Goal: Information Seeking & Learning: Learn about a topic

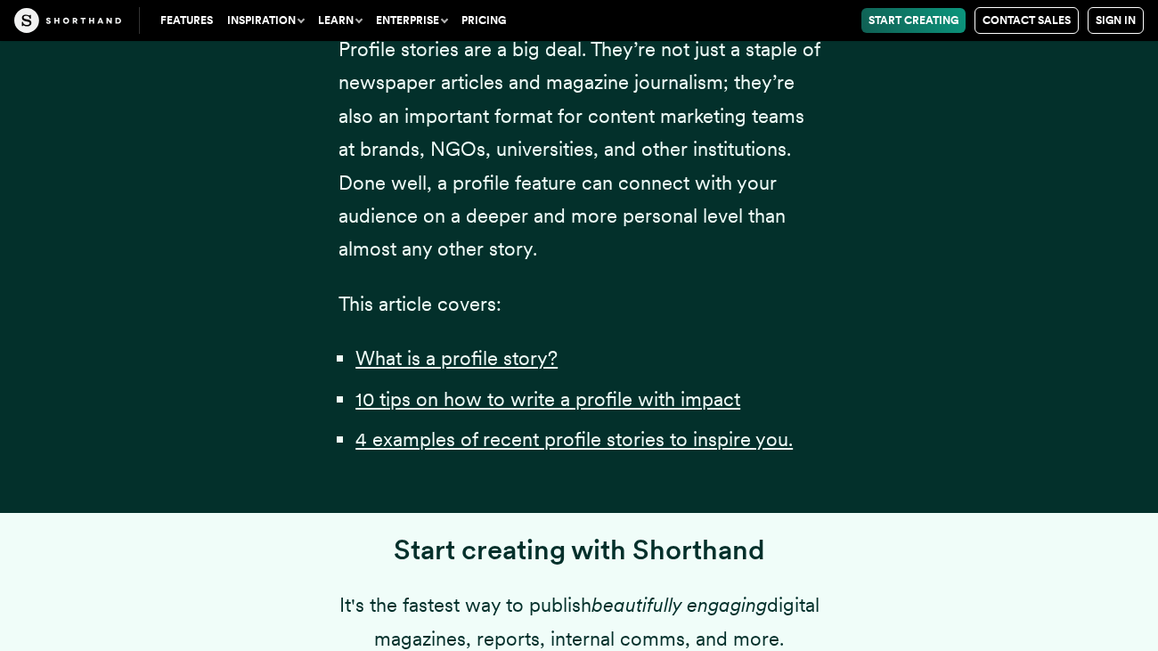
scroll to position [1249, 0]
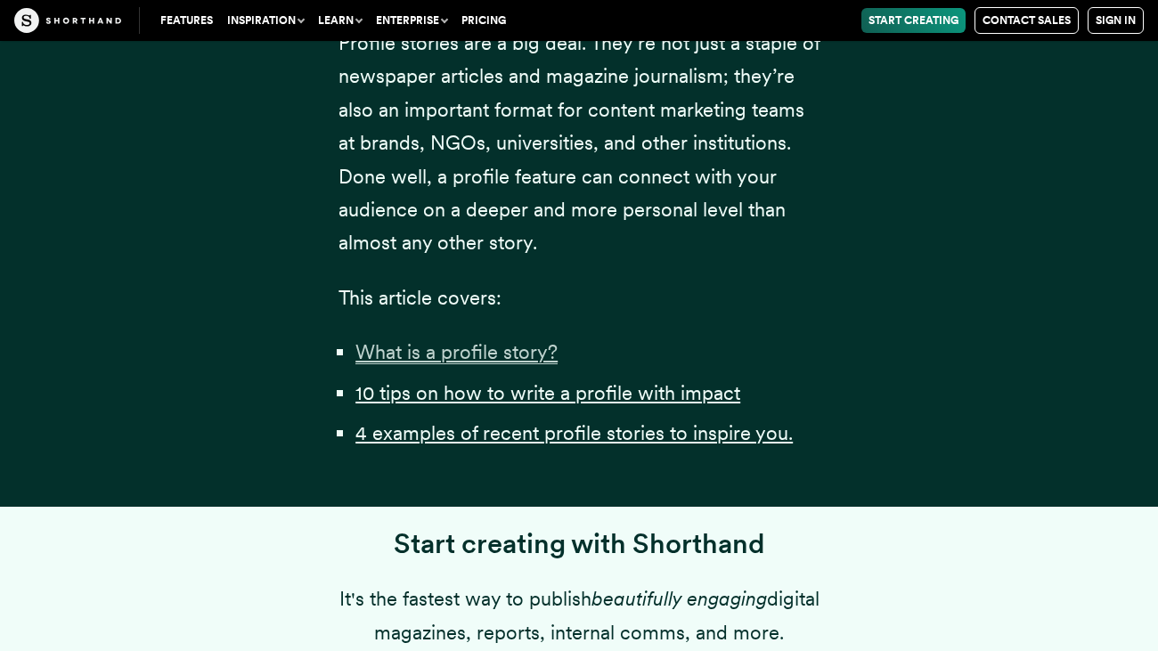
click at [530, 364] on u "What is a profile story?" at bounding box center [456, 351] width 202 height 23
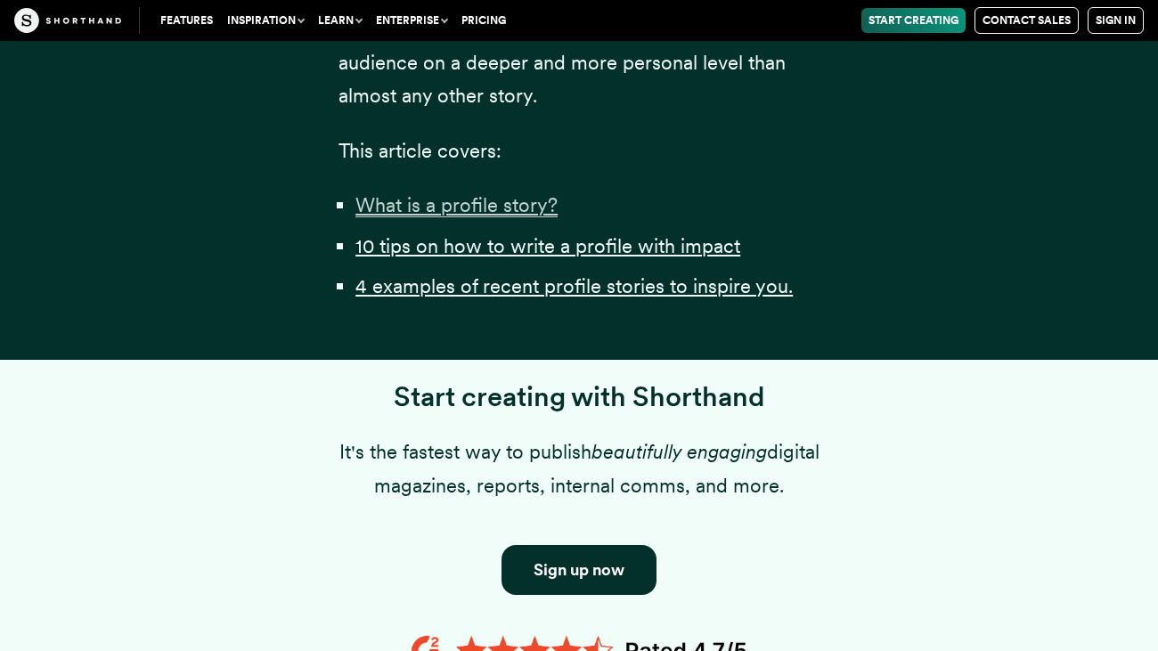
scroll to position [1394, 0]
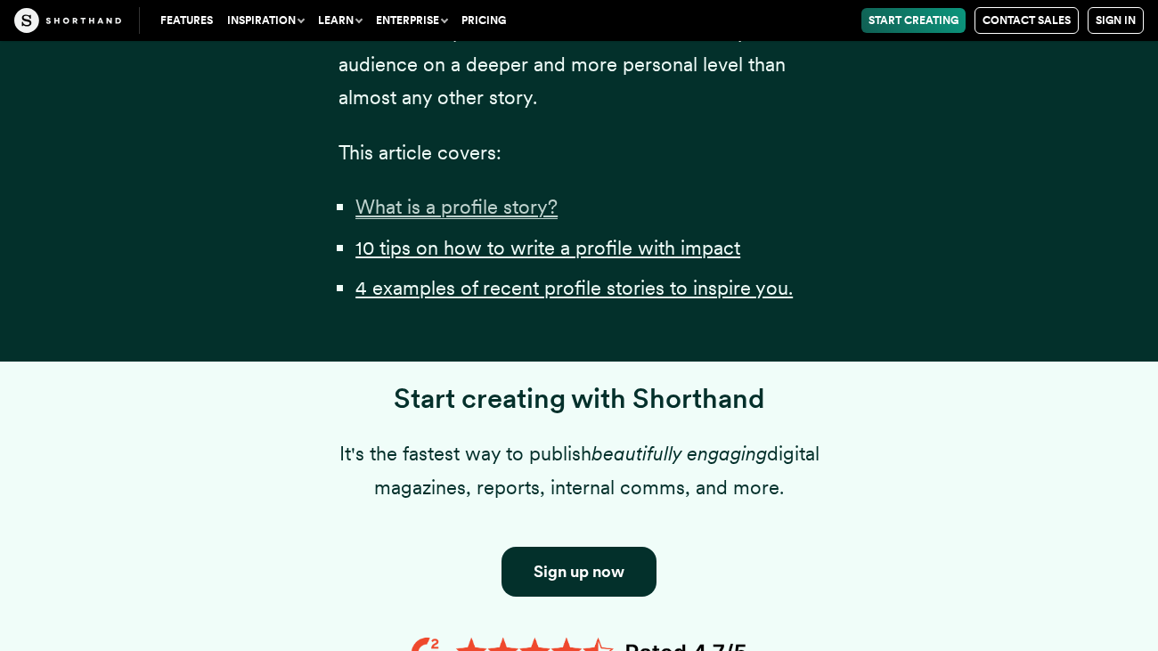
click at [530, 362] on div at bounding box center [579, 344] width 481 height 36
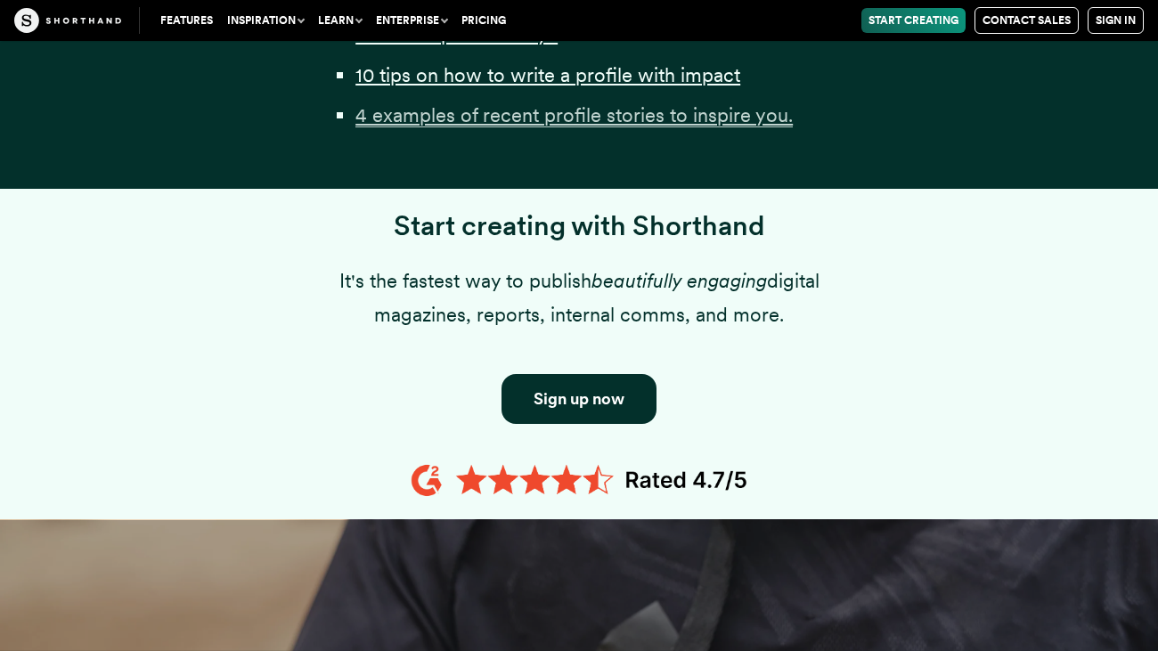
click at [607, 127] on u "4 examples of recent profile stories to inspire you." at bounding box center [573, 114] width 437 height 23
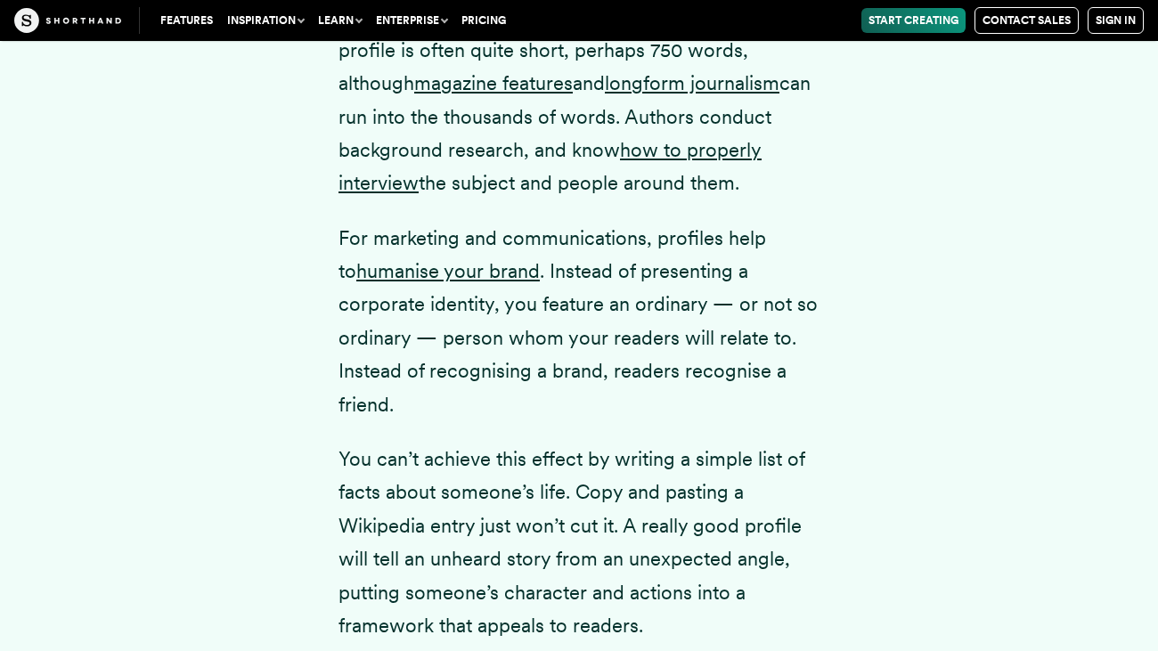
scroll to position [10881, 0]
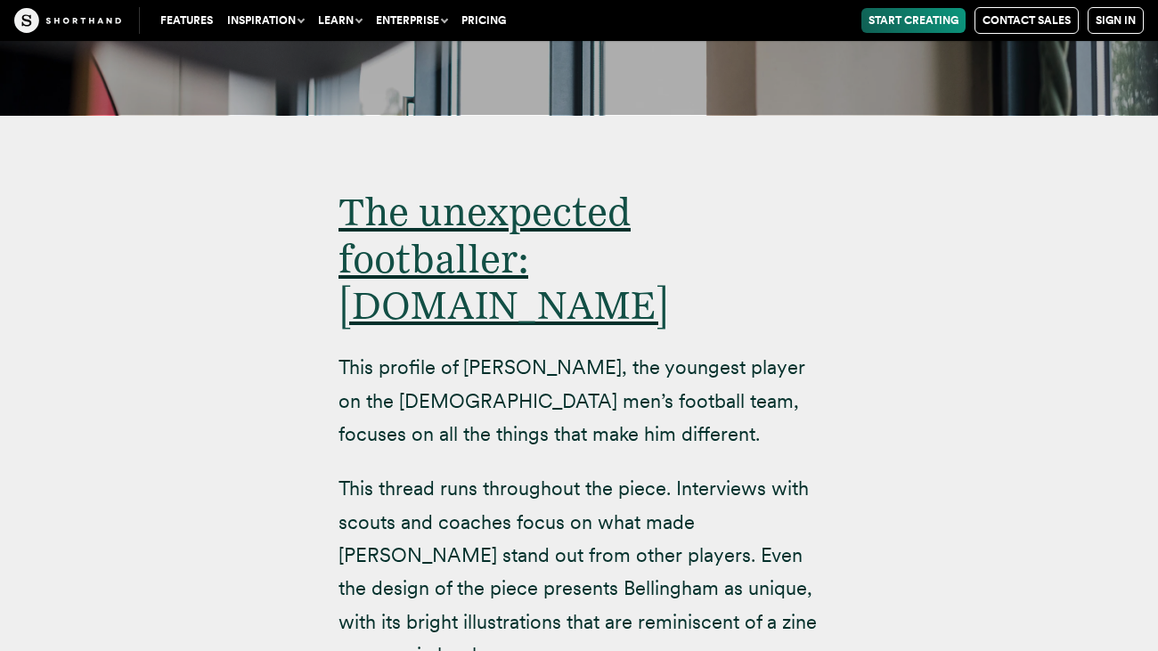
scroll to position [11212, 0]
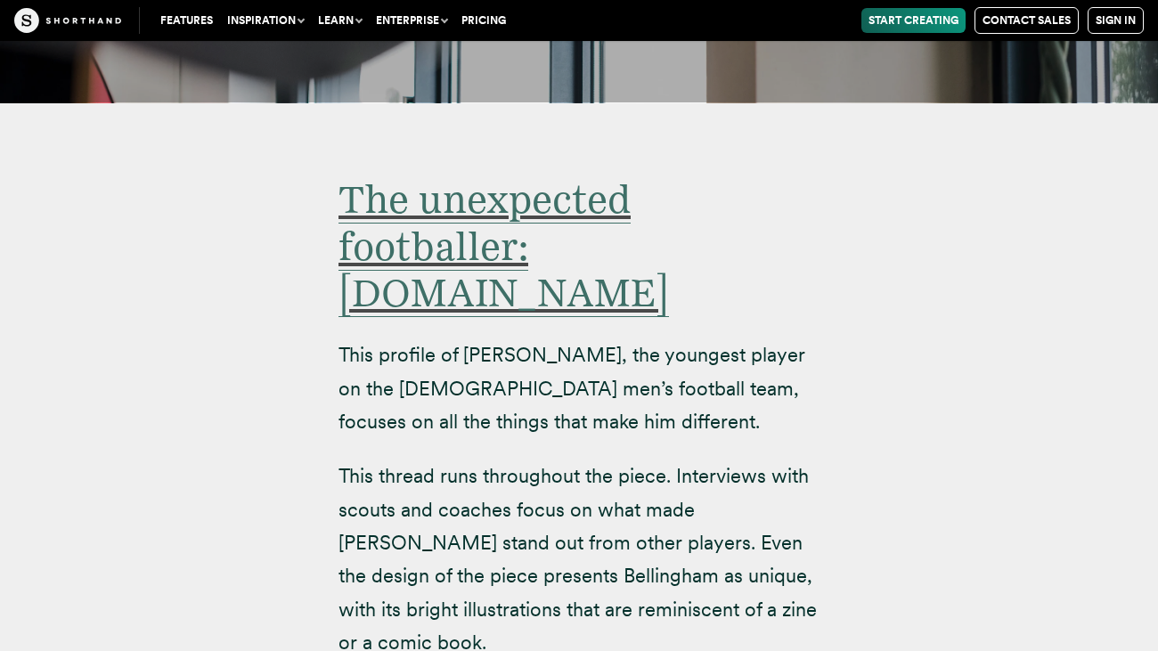
click at [525, 176] on span "The unexpected footballer: [DOMAIN_NAME]" at bounding box center [504, 247] width 331 height 143
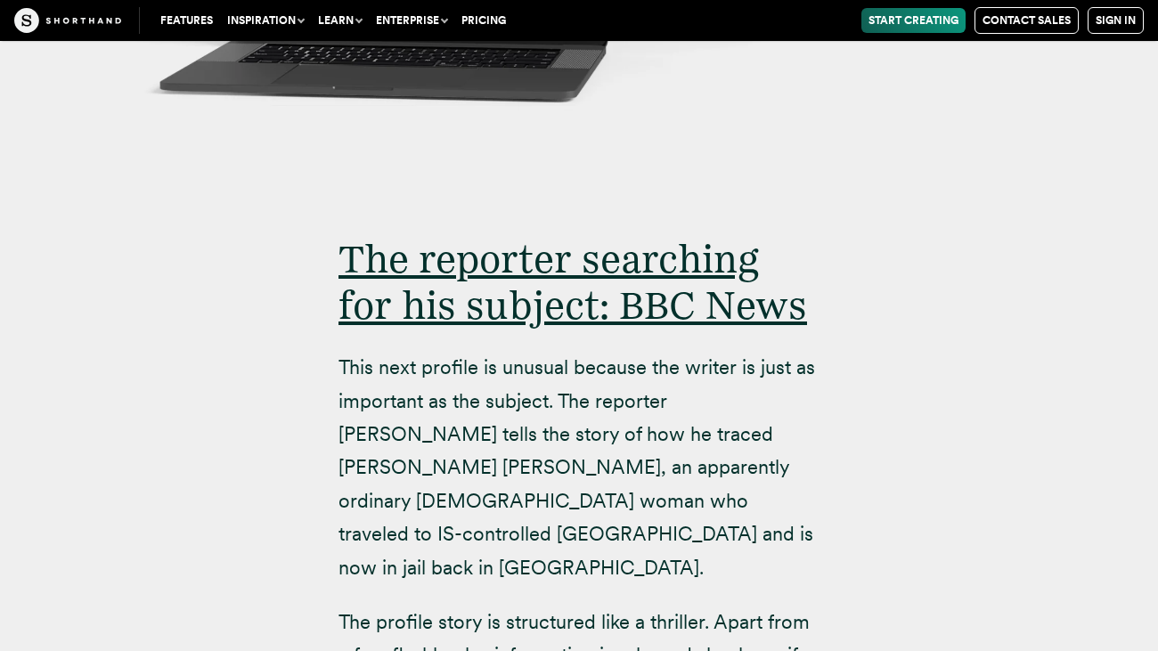
scroll to position [13108, 0]
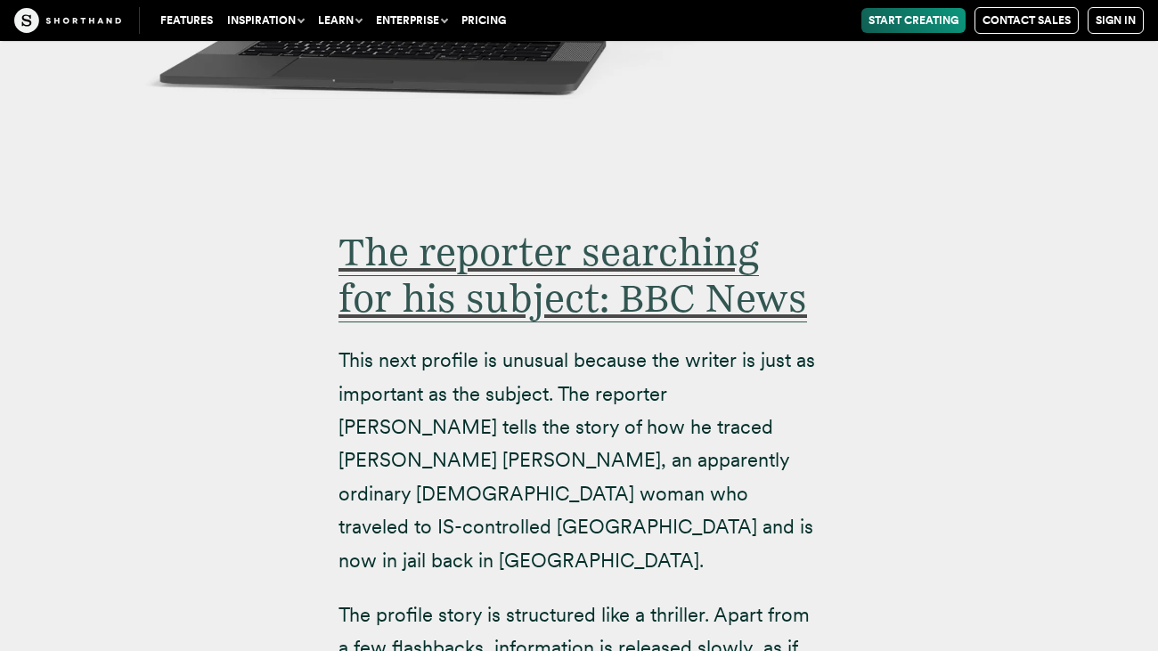
click at [443, 228] on span "The reporter searching for his subject: BBC News" at bounding box center [573, 275] width 469 height 95
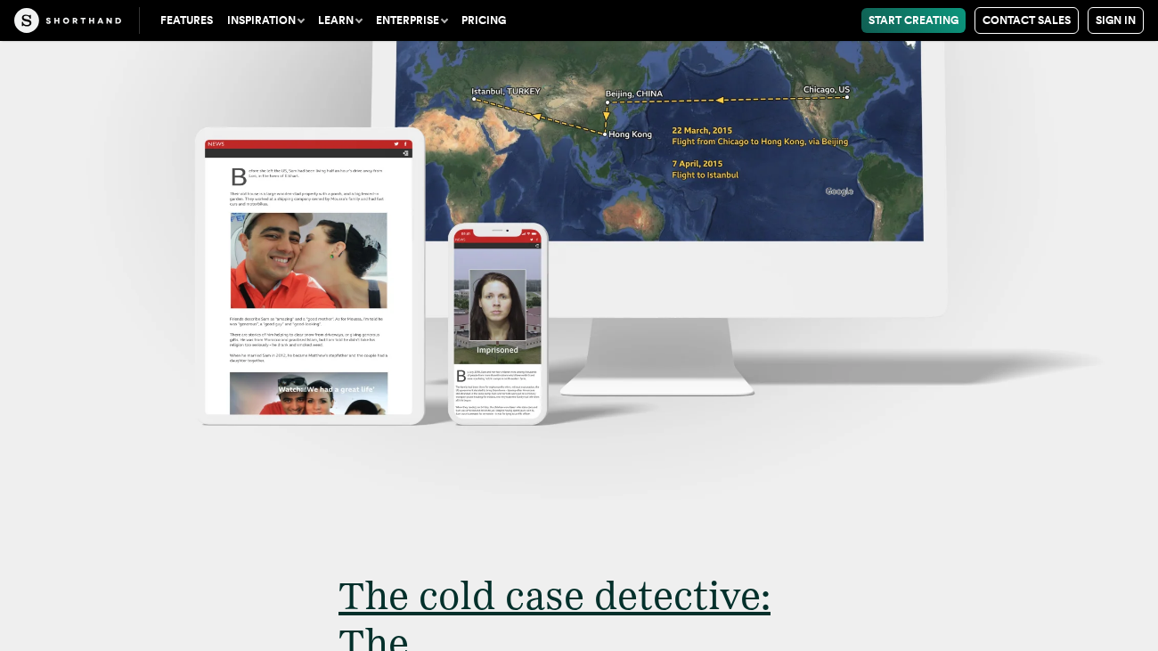
scroll to position [14782, 0]
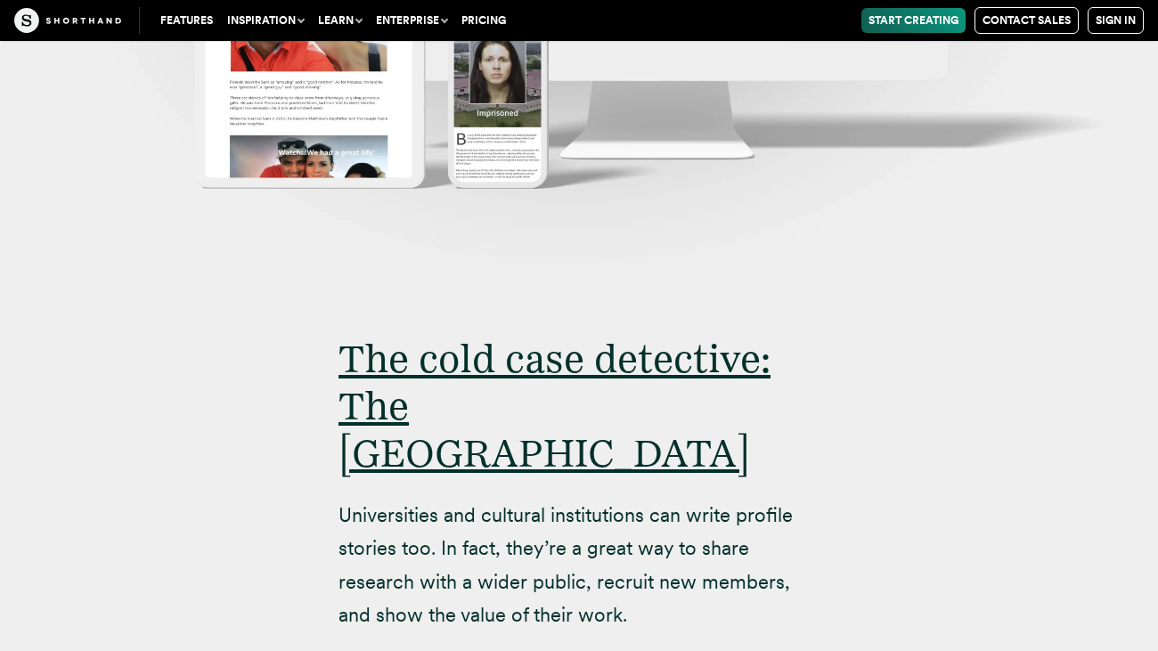
scroll to position [15035, 0]
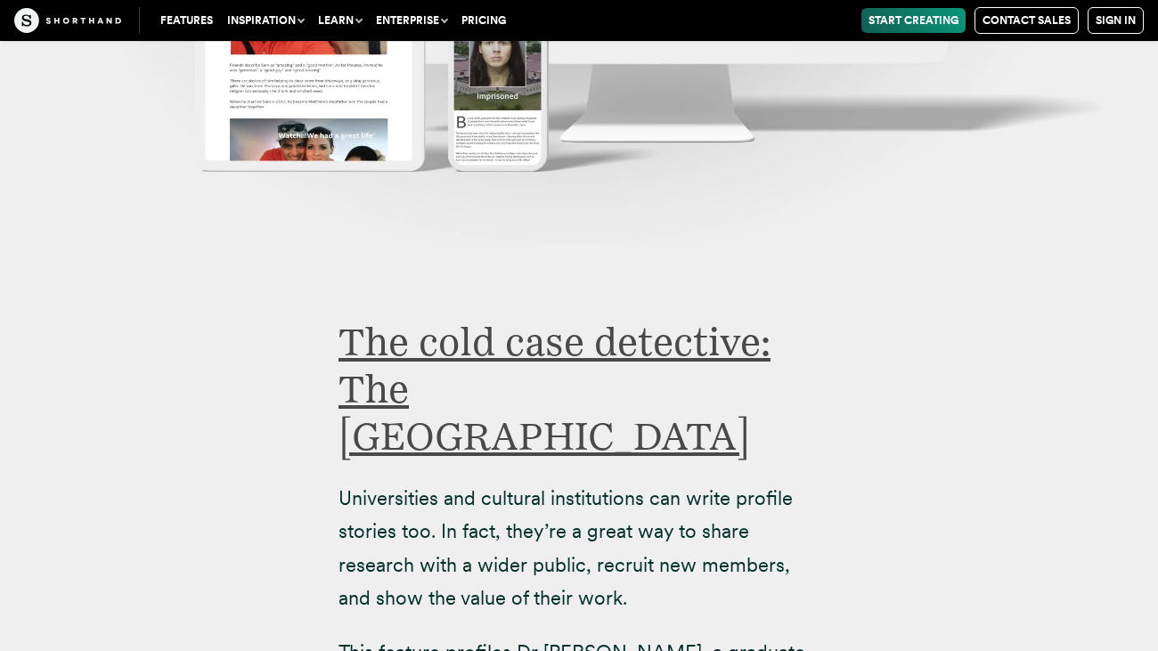
click at [494, 318] on link "The cold case detective: The [GEOGRAPHIC_DATA]" at bounding box center [555, 389] width 432 height 142
